Goal: Information Seeking & Learning: Get advice/opinions

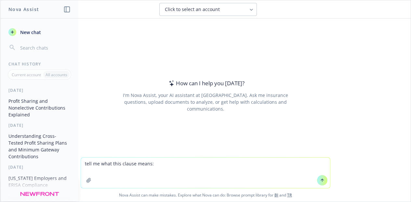
type textarea "tell me what this clause means: each Party irrevocably submits to the exclusive…"
